Goal: Find specific page/section: Find specific page/section

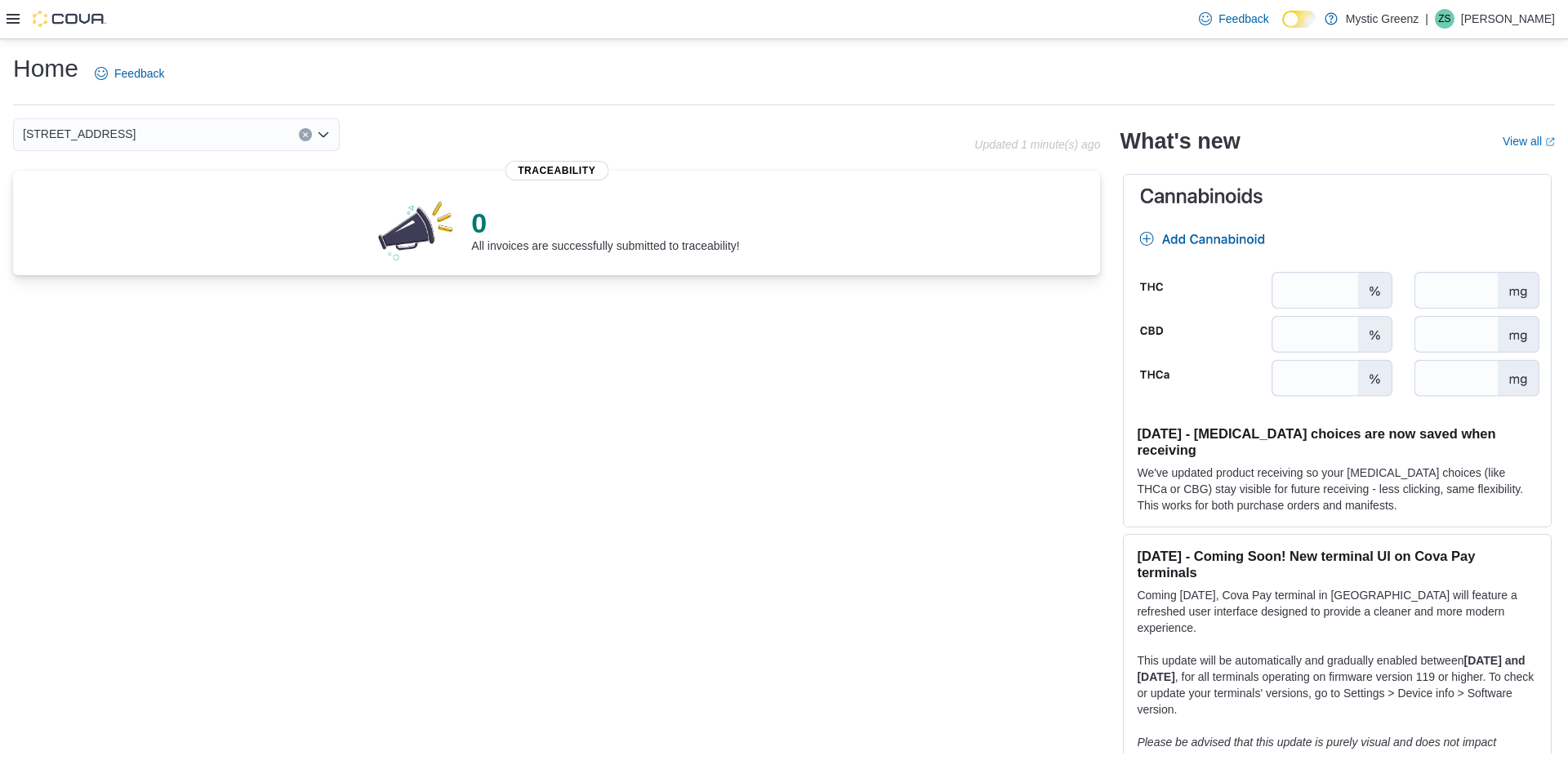
click at [13, 16] on icon at bounding box center [13, 19] width 13 height 13
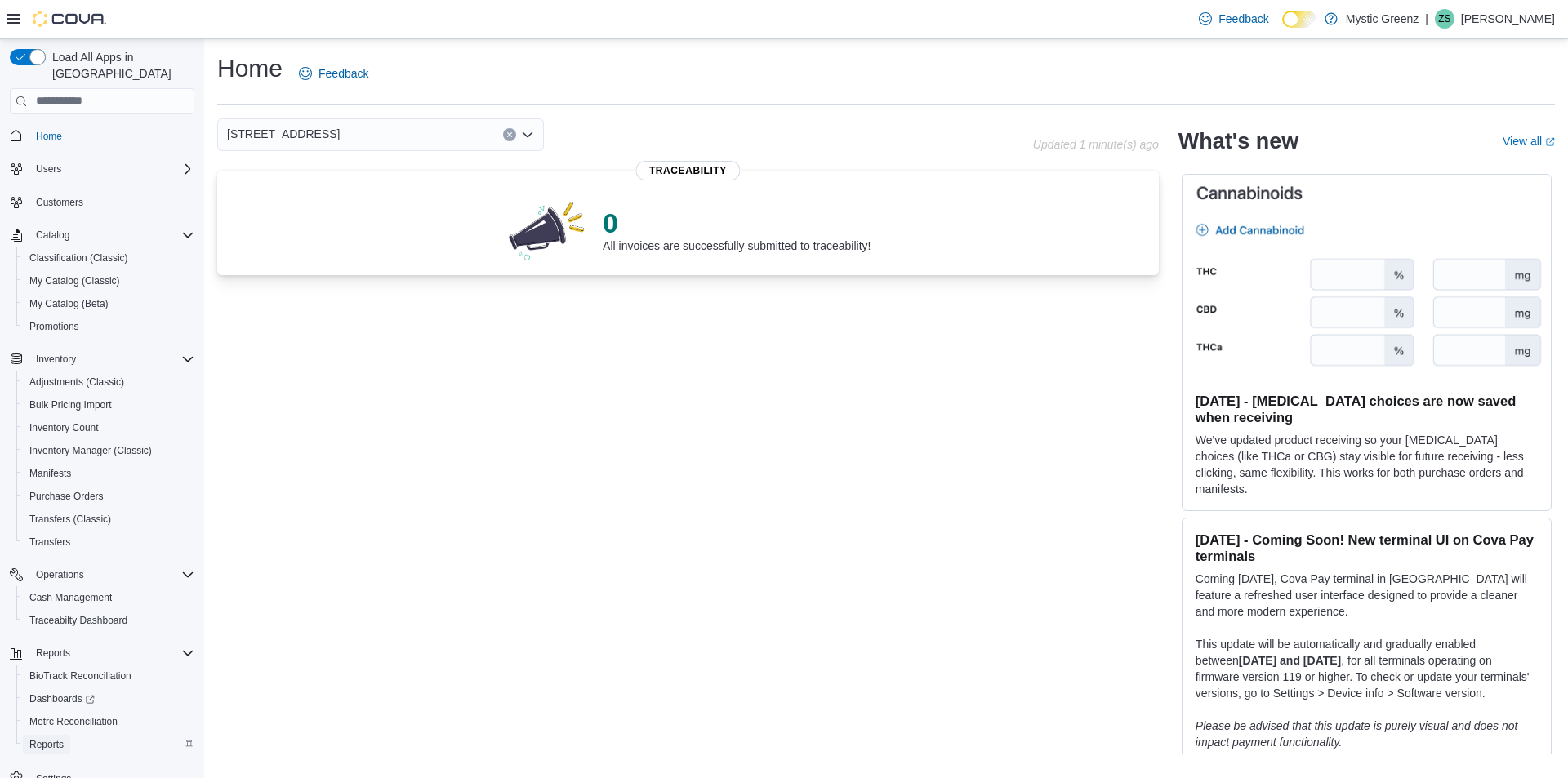
click at [54, 738] on span "Reports" at bounding box center [46, 744] width 35 height 13
